Goal: Task Accomplishment & Management: Use online tool/utility

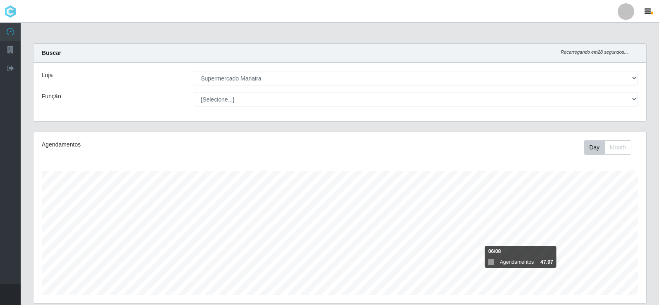
select select "443"
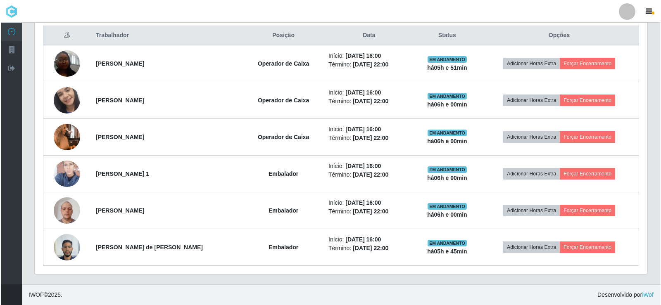
scroll to position [171, 613]
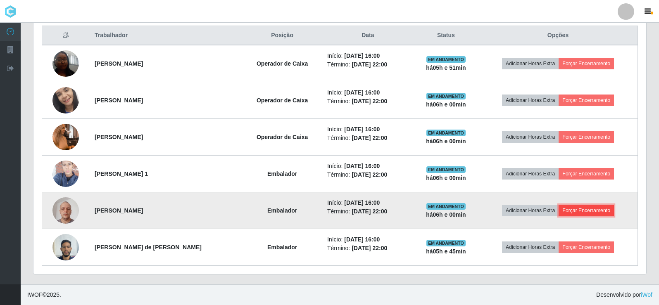
click at [577, 213] on button "Forçar Encerramento" at bounding box center [585, 211] width 55 height 12
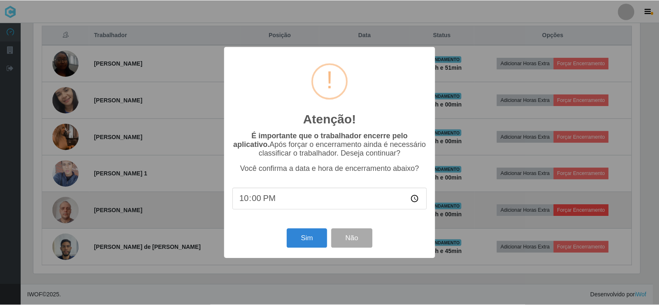
scroll to position [171, 608]
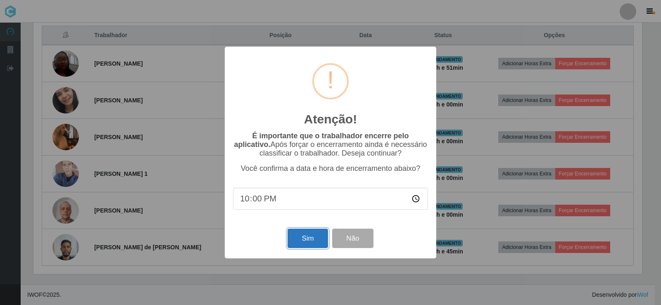
click at [306, 238] on button "Sim" at bounding box center [307, 238] width 40 height 19
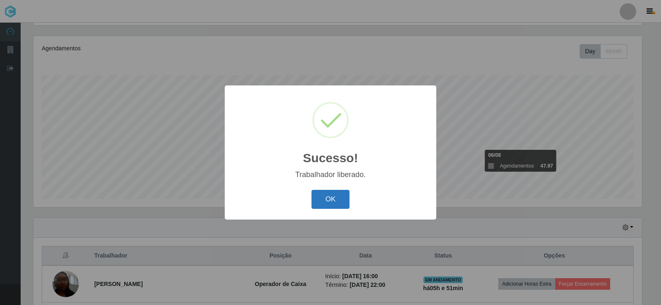
click at [335, 207] on button "OK" at bounding box center [330, 199] width 38 height 19
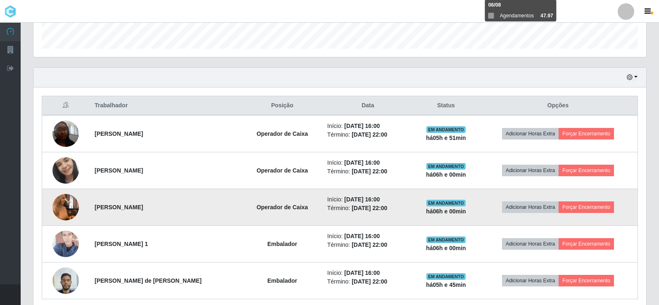
scroll to position [280, 0]
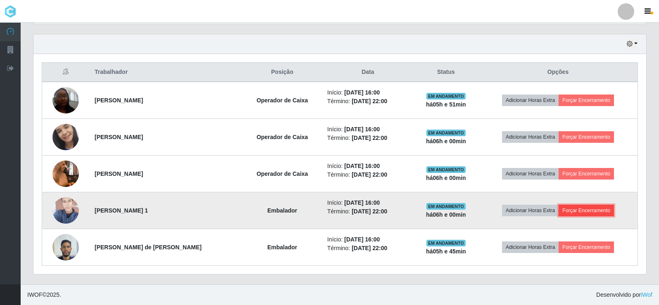
click at [581, 211] on button "Forçar Encerramento" at bounding box center [585, 211] width 55 height 12
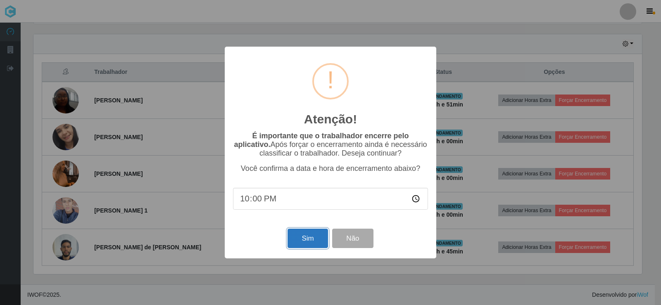
click at [317, 240] on button "Sim" at bounding box center [307, 238] width 40 height 19
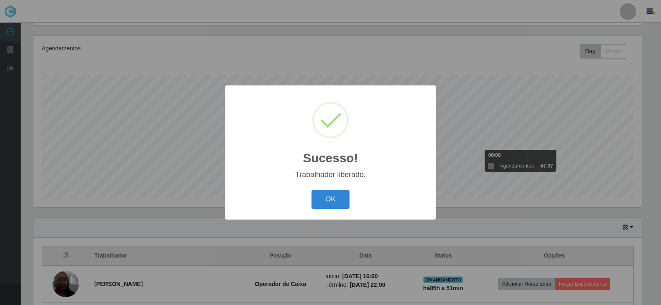
drag, startPoint x: 342, startPoint y: 203, endPoint x: 353, endPoint y: 203, distance: 10.7
click at [343, 203] on button "OK" at bounding box center [330, 199] width 38 height 19
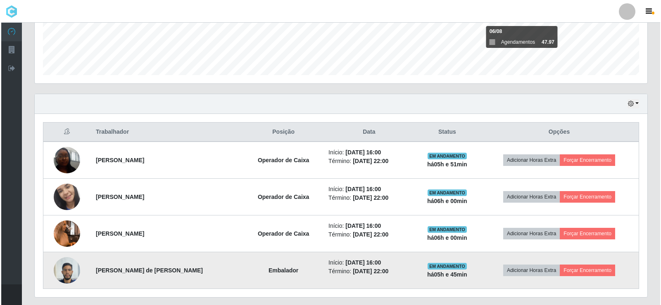
scroll to position [243, 0]
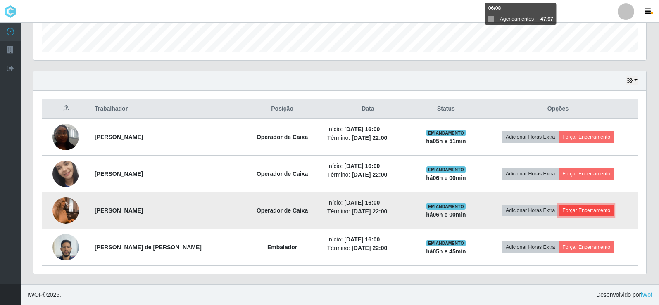
click at [585, 209] on button "Forçar Encerramento" at bounding box center [585, 211] width 55 height 12
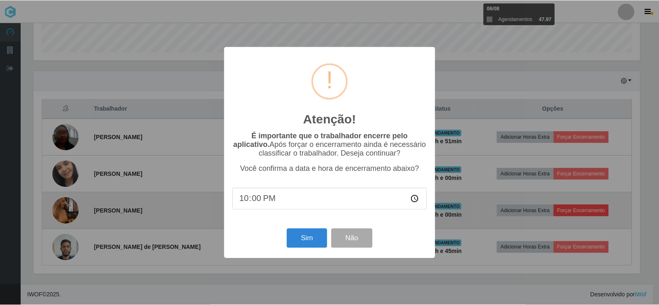
scroll to position [171, 608]
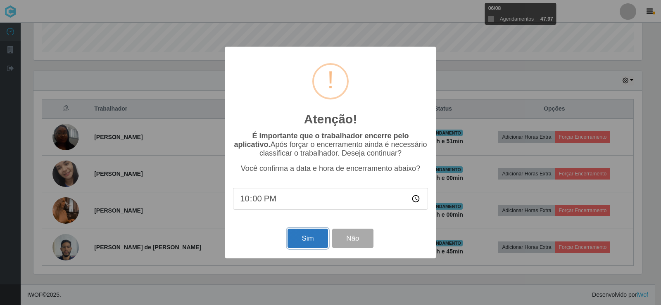
click at [302, 238] on button "Sim" at bounding box center [307, 238] width 40 height 19
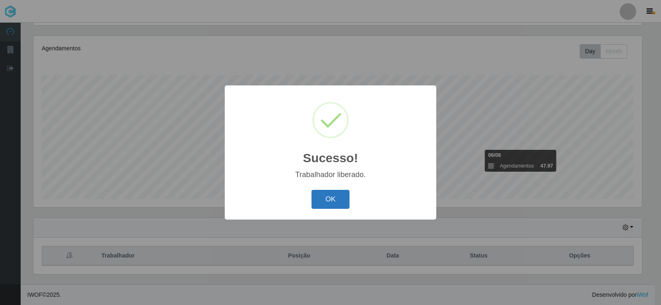
drag, startPoint x: 334, startPoint y: 203, endPoint x: 426, endPoint y: 199, distance: 92.2
click at [334, 203] on button "OK" at bounding box center [330, 199] width 38 height 19
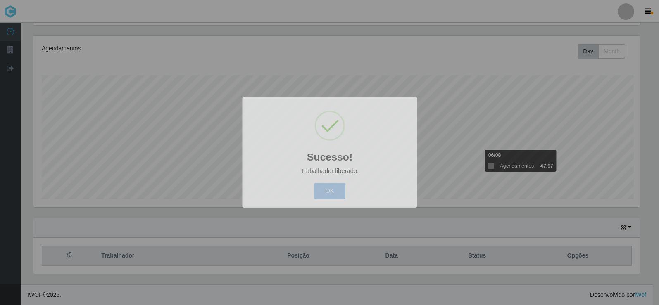
scroll to position [0, 0]
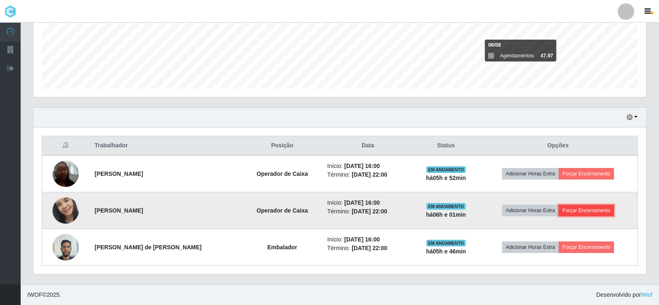
click at [578, 212] on button "Forçar Encerramento" at bounding box center [585, 211] width 55 height 12
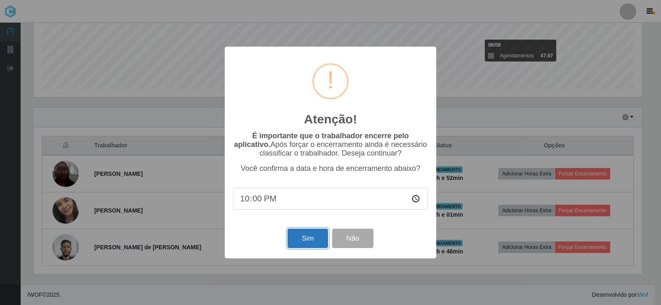
click at [314, 241] on button "Sim" at bounding box center [307, 238] width 40 height 19
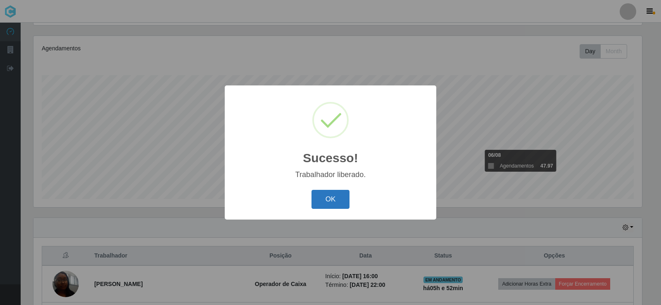
click at [330, 200] on button "OK" at bounding box center [330, 199] width 38 height 19
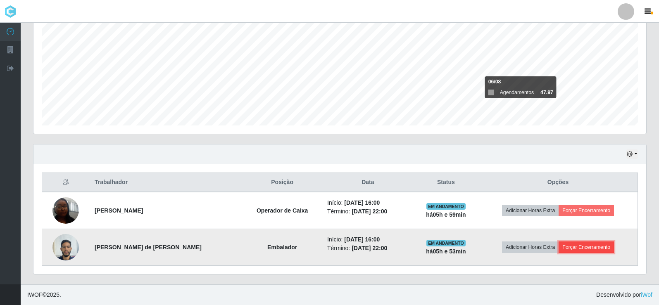
click at [596, 245] on button "Forçar Encerramento" at bounding box center [585, 248] width 55 height 12
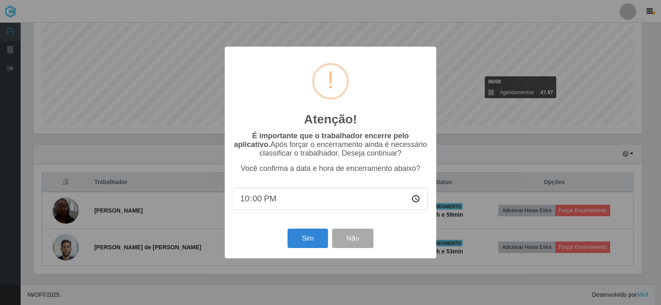
click at [257, 201] on input "22:00" at bounding box center [330, 199] width 195 height 22
click at [309, 235] on button "Sim" at bounding box center [307, 238] width 40 height 19
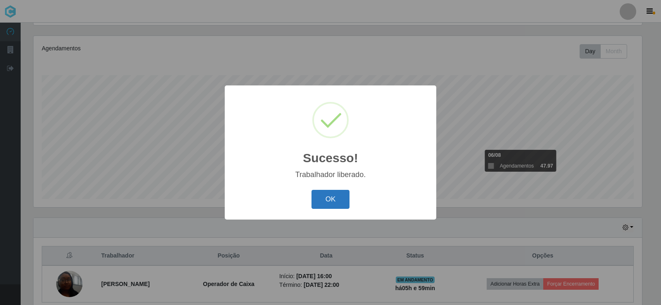
click at [325, 205] on button "OK" at bounding box center [330, 199] width 38 height 19
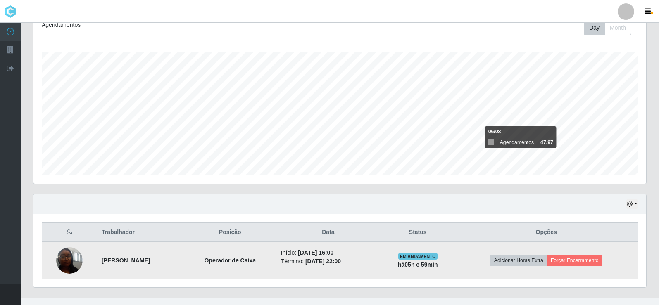
scroll to position [133, 0]
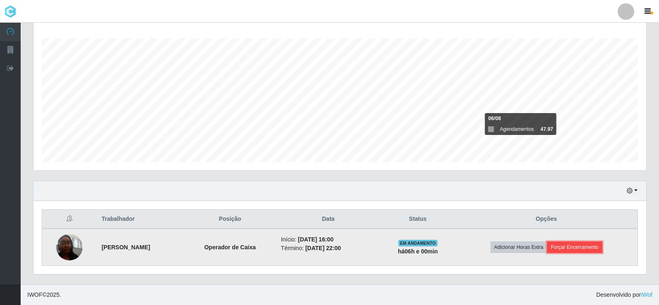
click at [591, 248] on button "Forçar Encerramento" at bounding box center [574, 248] width 55 height 12
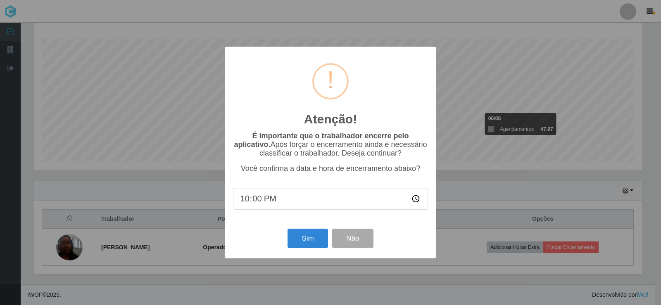
click at [255, 201] on input "22:00" at bounding box center [330, 199] width 195 height 22
type input "22:09"
click at [319, 241] on button "Sim" at bounding box center [307, 238] width 40 height 19
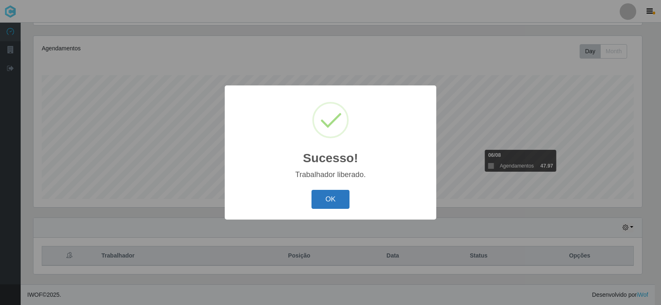
click at [325, 198] on button "OK" at bounding box center [330, 199] width 38 height 19
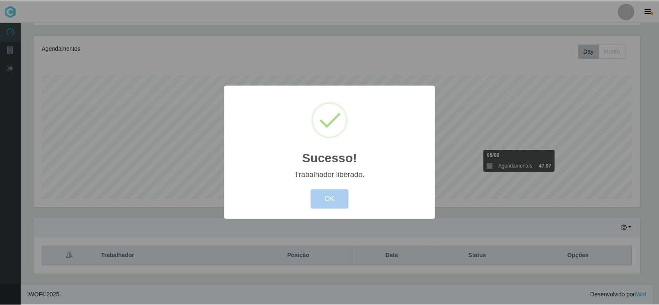
scroll to position [171, 613]
